Goal: Task Accomplishment & Management: Use online tool/utility

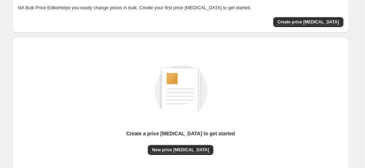
scroll to position [97, 0]
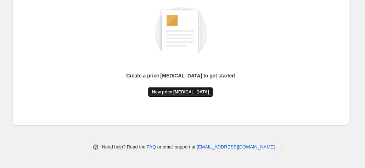
click at [199, 91] on span "New price [MEDICAL_DATA]" at bounding box center [180, 92] width 57 height 6
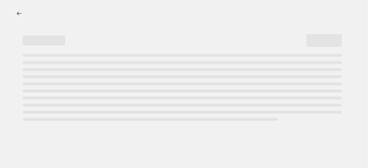
select select "percentage"
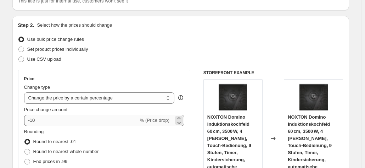
scroll to position [71, 0]
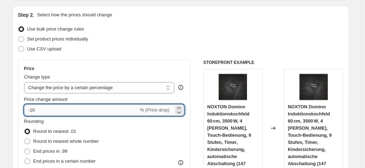
click at [32, 108] on input "-10" at bounding box center [81, 109] width 114 height 11
click at [33, 108] on input "-10" at bounding box center [81, 109] width 114 height 11
type input "-30"
click at [249, 35] on div "Set product prices individually" at bounding box center [180, 39] width 325 height 10
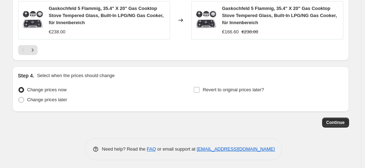
scroll to position [607, 0]
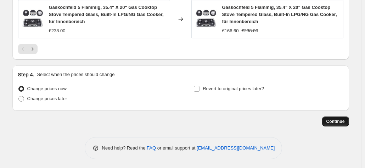
click at [338, 119] on span "Continue" at bounding box center [335, 121] width 18 height 6
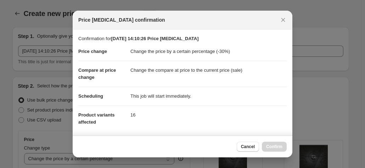
scroll to position [0, 0]
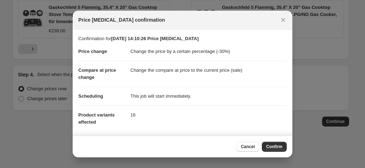
click at [271, 148] on span "Confirm" at bounding box center [274, 146] width 16 height 6
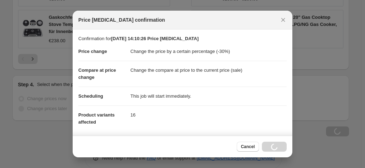
scroll to position [607, 0]
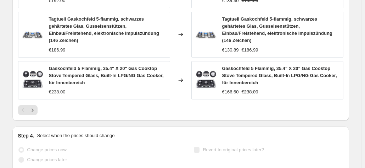
select select "percentage"
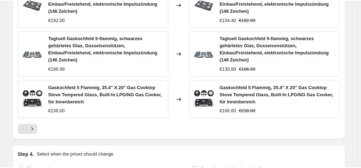
scroll to position [0, 0]
